Goal: Task Accomplishment & Management: Complete application form

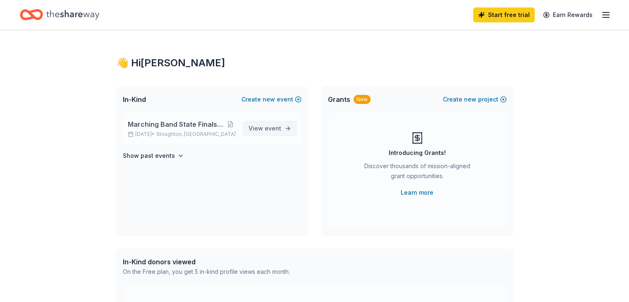
click at [275, 130] on span "event" at bounding box center [273, 128] width 17 height 7
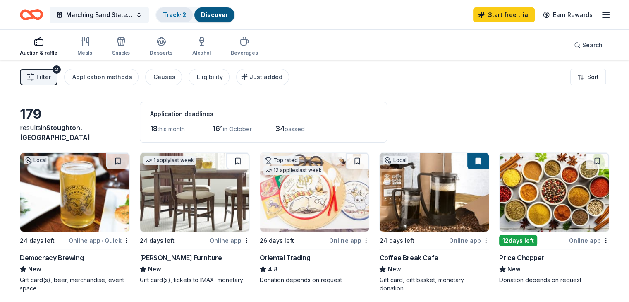
click at [186, 12] on link "Track · 2" at bounding box center [174, 14] width 23 height 7
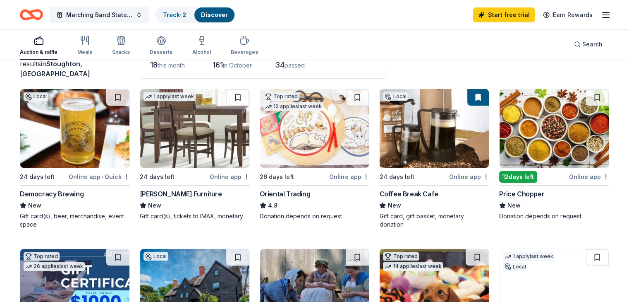
scroll to position [33, 0]
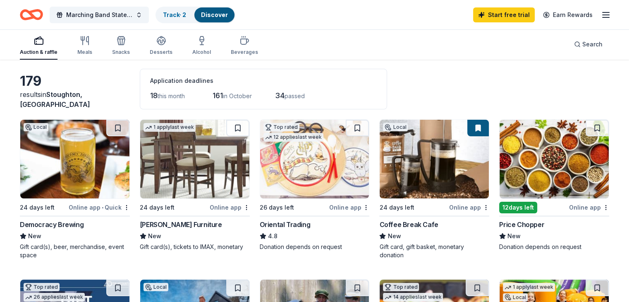
click at [70, 178] on img at bounding box center [74, 159] width 109 height 79
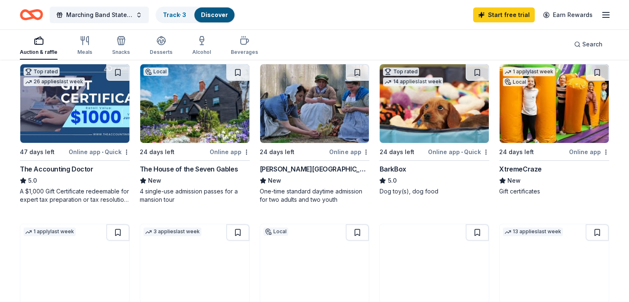
scroll to position [265, 0]
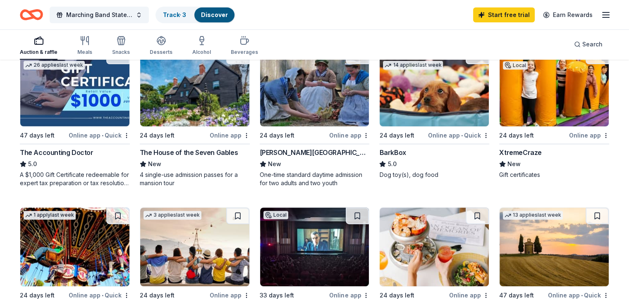
click at [555, 102] on img at bounding box center [554, 87] width 109 height 79
click at [317, 12] on div "Marching Band State Finals Competition Track · 4 Discover Start free trial Earn…" at bounding box center [315, 14] width 590 height 19
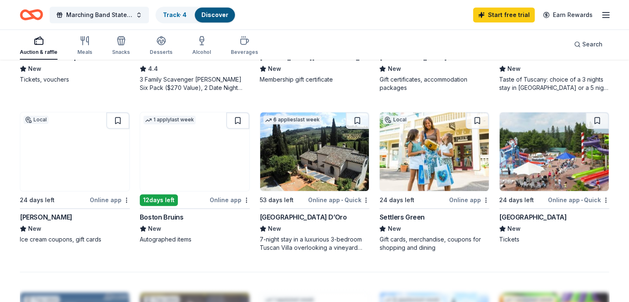
scroll to position [525, 0]
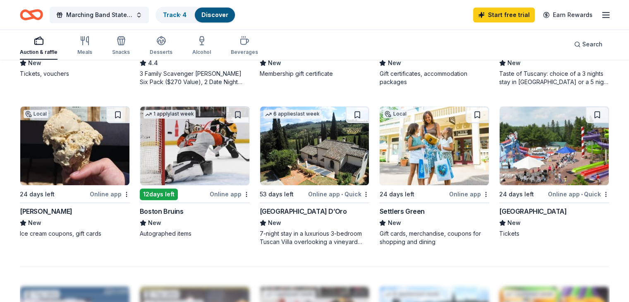
drag, startPoint x: 165, startPoint y: 265, endPoint x: 166, endPoint y: 257, distance: 8.3
click at [210, 149] on img at bounding box center [194, 145] width 109 height 79
click at [609, 134] on div "179 results in Stoughton, MA Application deadlines 18 this month 161 in October…" at bounding box center [314, 66] width 629 height 1063
click at [554, 137] on img at bounding box center [554, 145] width 109 height 79
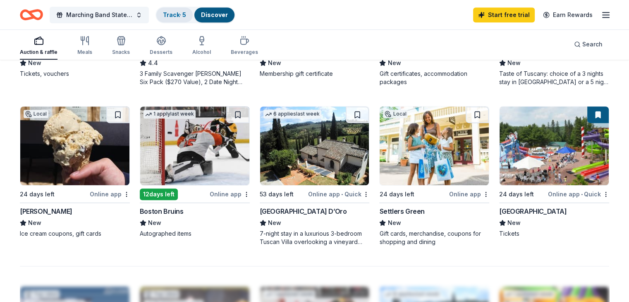
click at [185, 16] on link "Track · 5" at bounding box center [174, 14] width 23 height 7
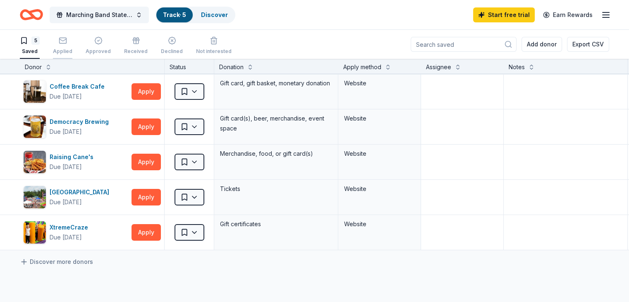
click at [66, 43] on rect "button" at bounding box center [62, 40] width 7 height 5
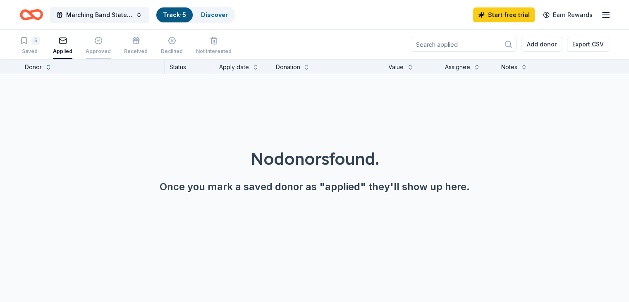
click at [103, 41] on icon "button" at bounding box center [98, 40] width 8 height 8
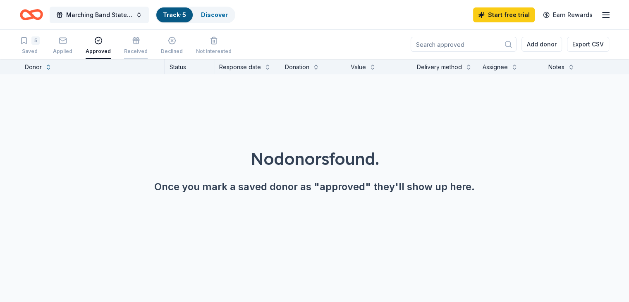
click at [139, 41] on icon "button" at bounding box center [136, 42] width 5 height 3
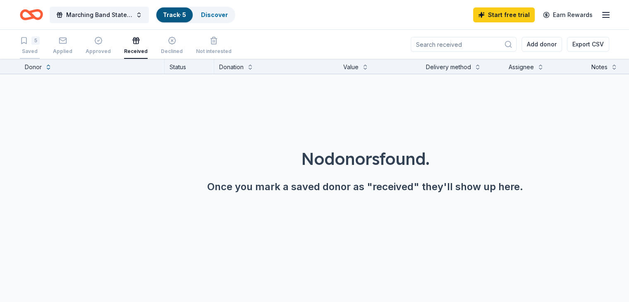
click at [40, 41] on div "5" at bounding box center [35, 40] width 8 height 8
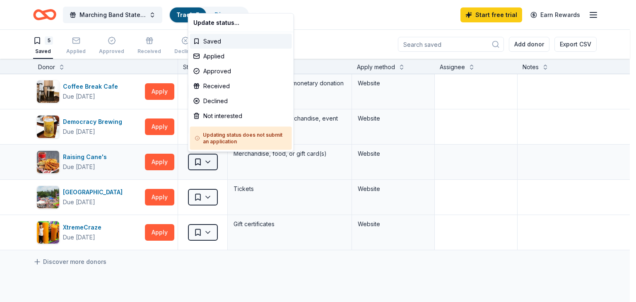
click at [208, 159] on html "Marching Band State Finals Competition Track · 5 Discover Start free trial Earn…" at bounding box center [318, 151] width 636 height 302
click at [221, 86] on div "Received" at bounding box center [241, 86] width 102 height 15
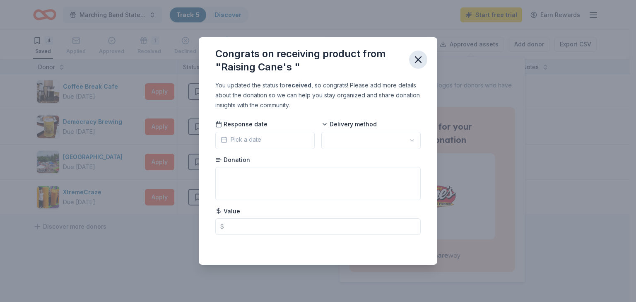
click at [418, 60] on icon "button" at bounding box center [418, 60] width 6 height 6
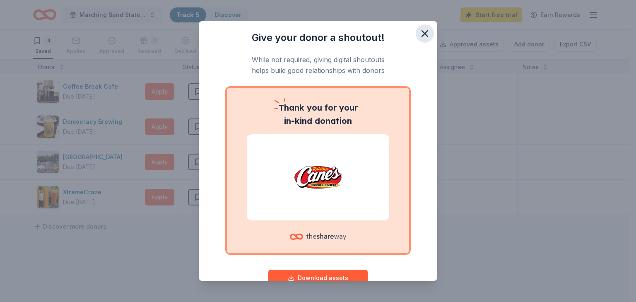
click at [420, 34] on icon "button" at bounding box center [425, 34] width 12 height 12
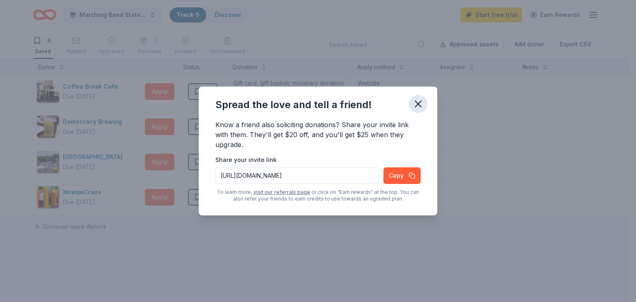
click at [417, 106] on icon "button" at bounding box center [418, 104] width 12 height 12
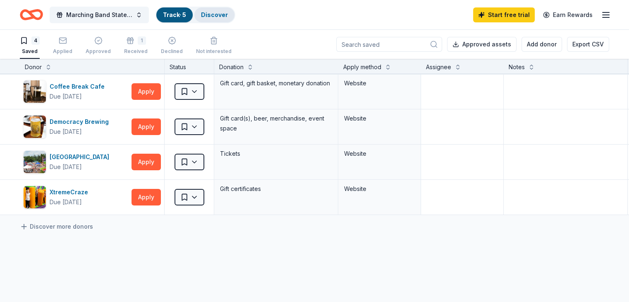
click at [220, 14] on link "Discover" at bounding box center [214, 14] width 27 height 7
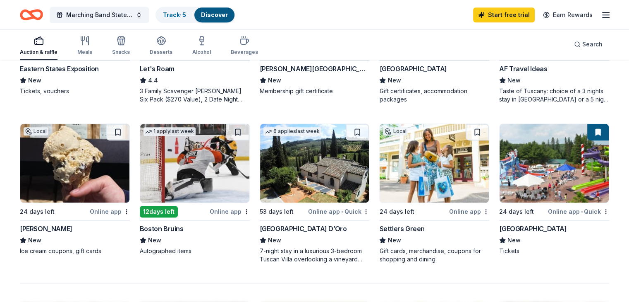
scroll to position [500, 0]
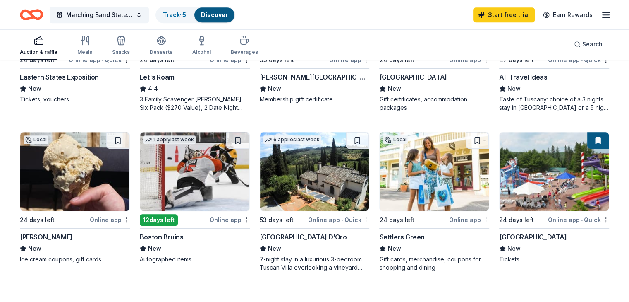
click at [78, 175] on img at bounding box center [74, 171] width 109 height 79
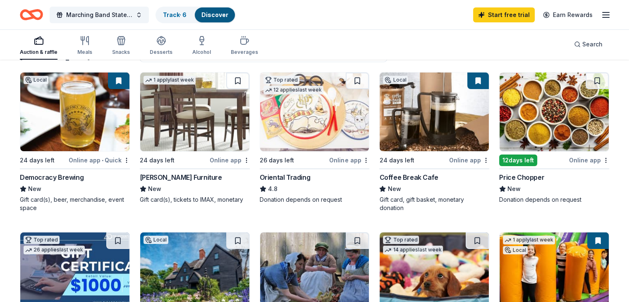
scroll to position [0, 0]
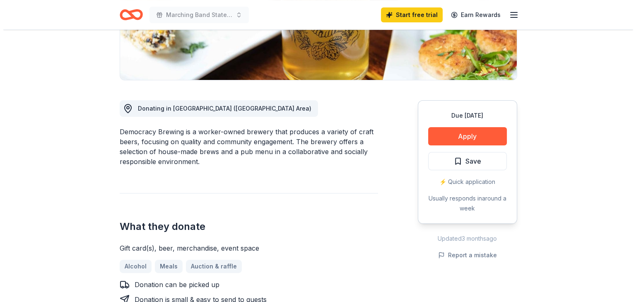
scroll to position [159, 0]
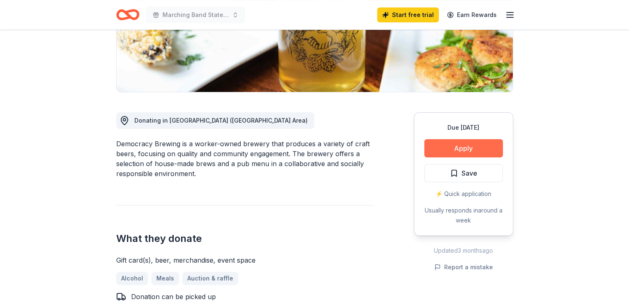
click at [462, 144] on button "Apply" at bounding box center [464, 148] width 79 height 18
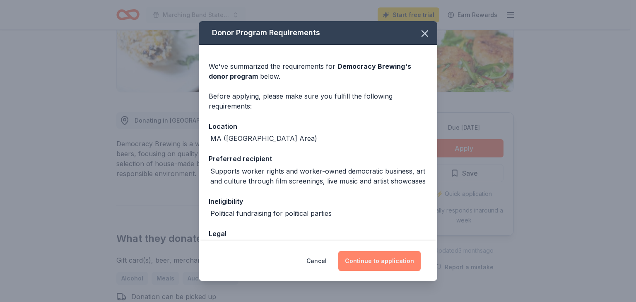
click at [373, 262] on button "Continue to application" at bounding box center [379, 261] width 82 height 20
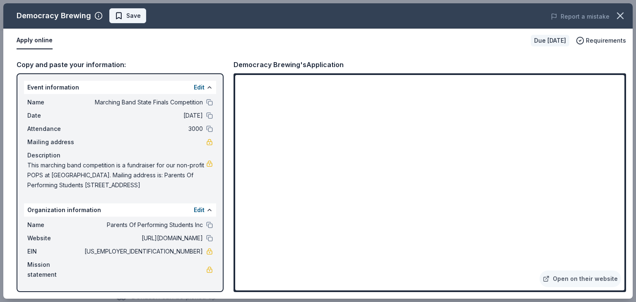
click at [126, 13] on span "Save" at bounding box center [133, 16] width 14 height 10
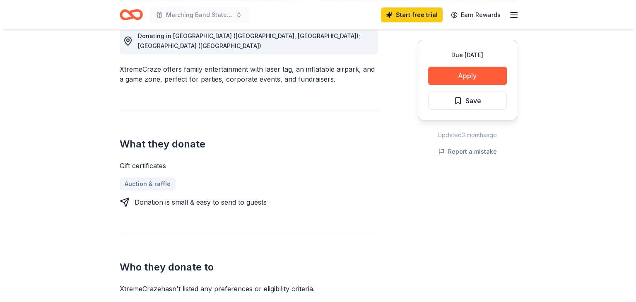
scroll to position [232, 0]
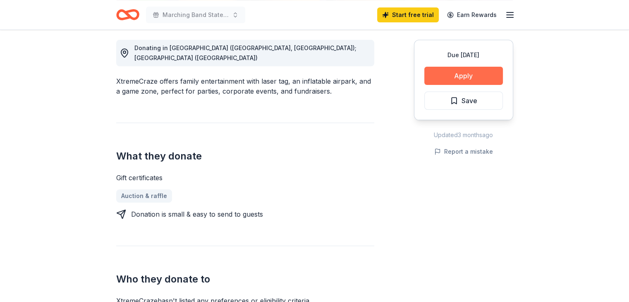
click at [465, 71] on button "Apply" at bounding box center [464, 76] width 79 height 18
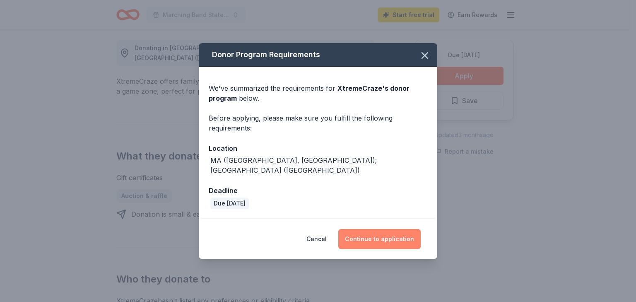
click at [374, 229] on button "Continue to application" at bounding box center [379, 239] width 82 height 20
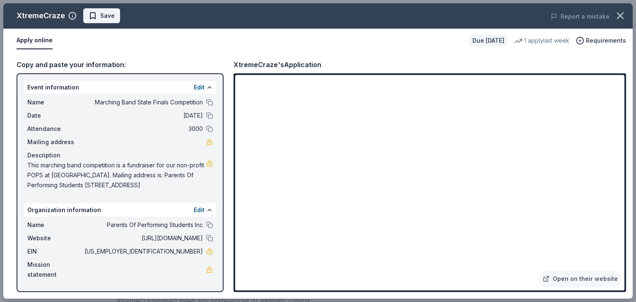
click at [103, 14] on span "Save" at bounding box center [107, 16] width 14 height 10
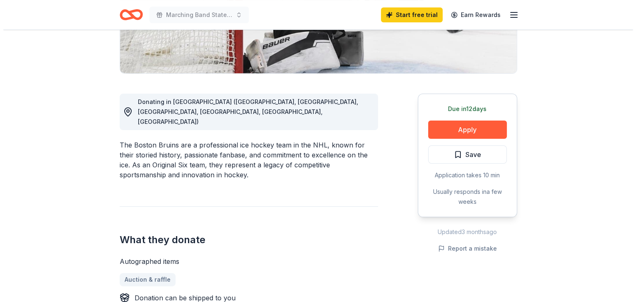
scroll to position [168, 0]
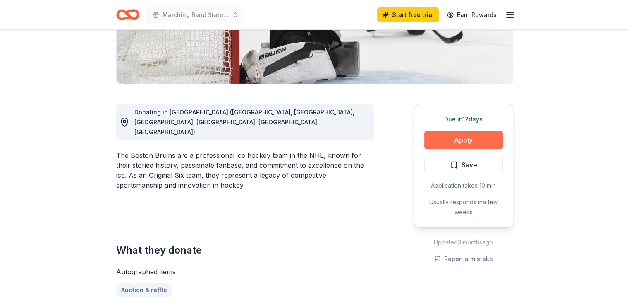
click at [478, 137] on button "Apply" at bounding box center [464, 140] width 79 height 18
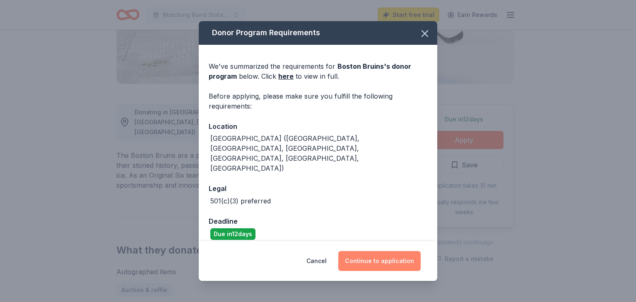
click at [370, 259] on button "Continue to application" at bounding box center [379, 261] width 82 height 20
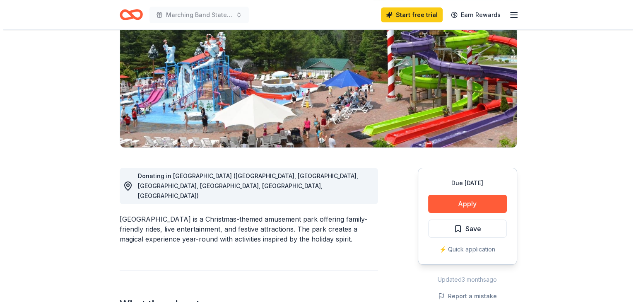
scroll to position [99, 0]
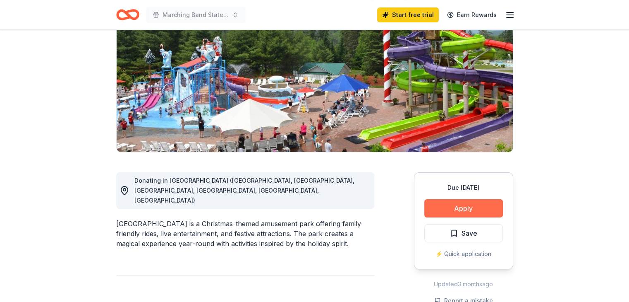
click at [478, 204] on button "Apply" at bounding box center [464, 208] width 79 height 18
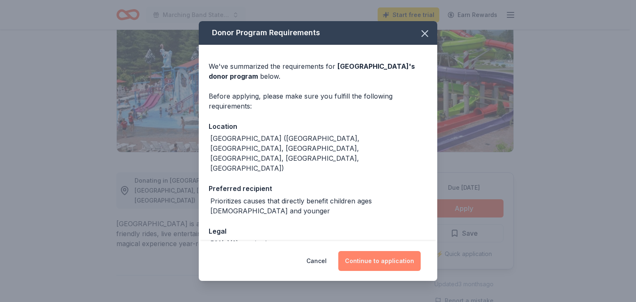
click at [378, 259] on button "Continue to application" at bounding box center [379, 261] width 82 height 20
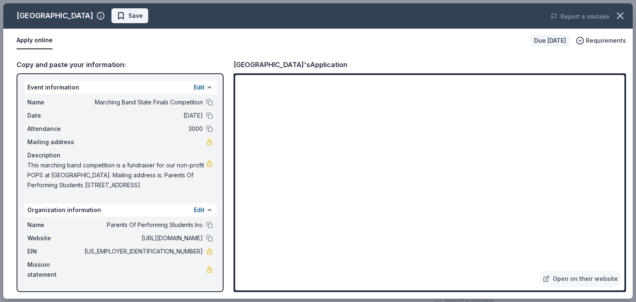
click at [128, 15] on span "Save" at bounding box center [135, 16] width 14 height 10
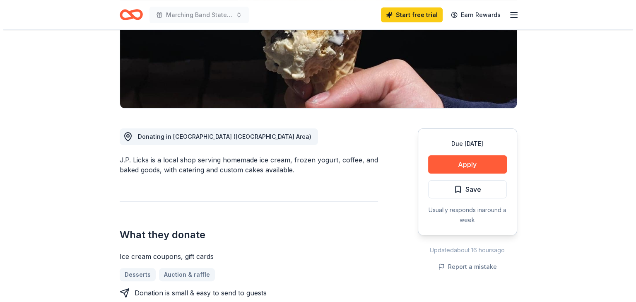
scroll to position [132, 0]
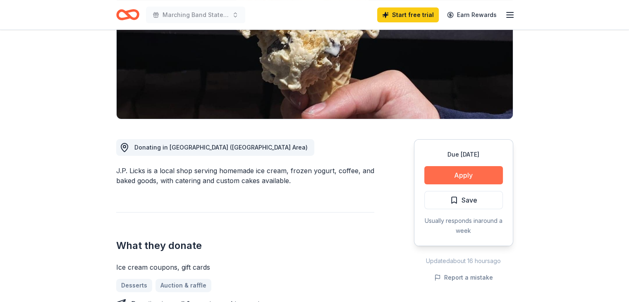
click at [475, 173] on button "Apply" at bounding box center [464, 175] width 79 height 18
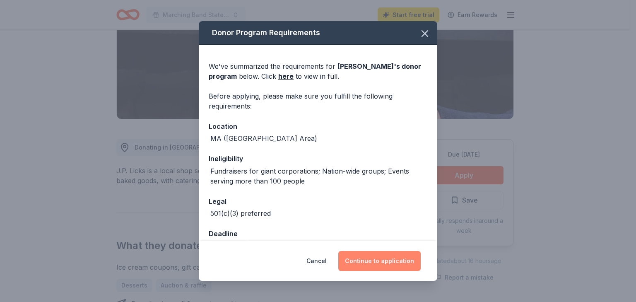
click at [379, 263] on button "Continue to application" at bounding box center [379, 261] width 82 height 20
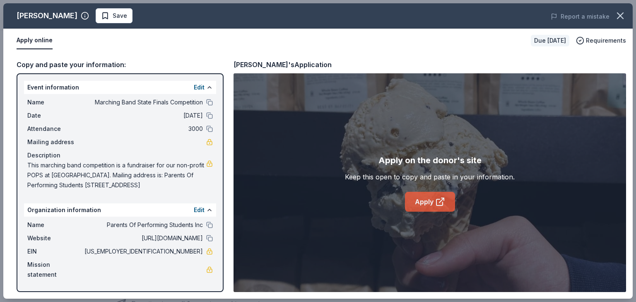
click at [427, 198] on link "Apply" at bounding box center [430, 202] width 50 height 20
click at [101, 11] on span "Save" at bounding box center [114, 16] width 26 height 10
